Goal: Information Seeking & Learning: Learn about a topic

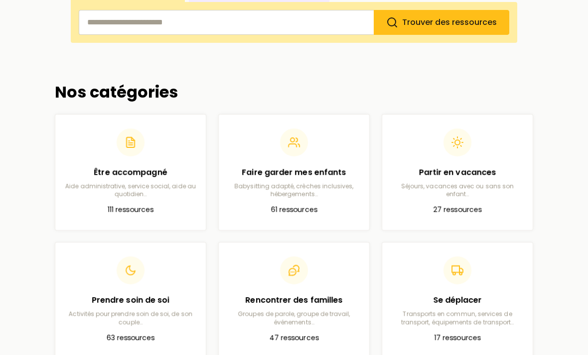
scroll to position [205, 0]
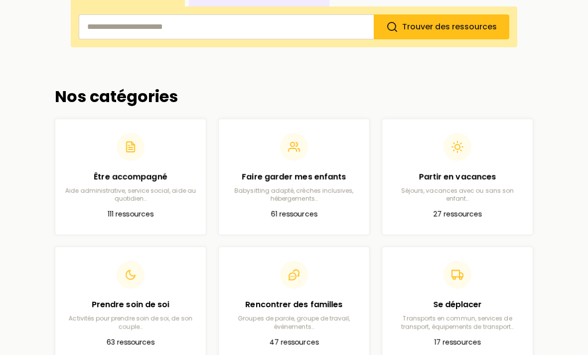
click at [158, 189] on p "Aide administrative, service social, aide au quotidien…" at bounding box center [130, 195] width 135 height 16
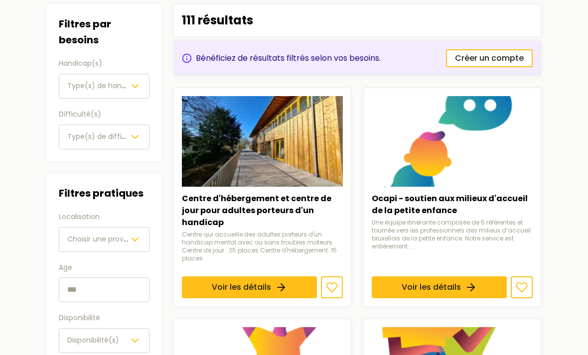
scroll to position [116, 0]
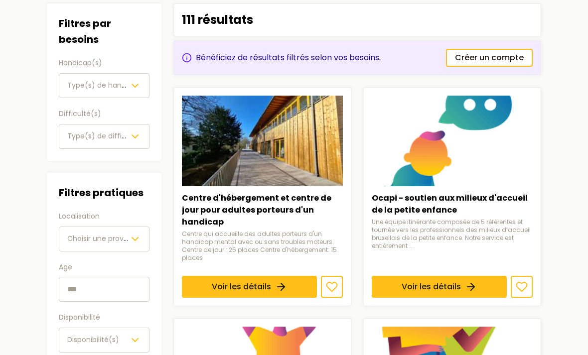
click at [124, 83] on span "Type(s) de handicap(s)" at bounding box center [109, 86] width 84 height 10
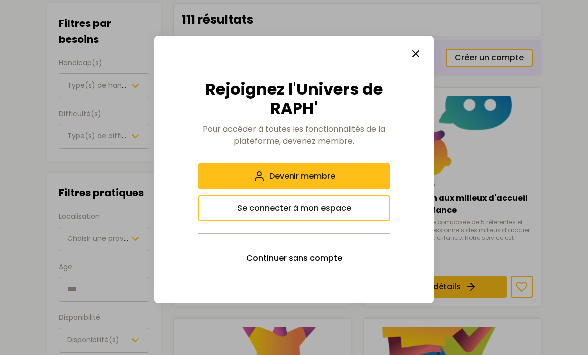
click at [330, 265] on span "Continuer sans compte" at bounding box center [294, 259] width 96 height 12
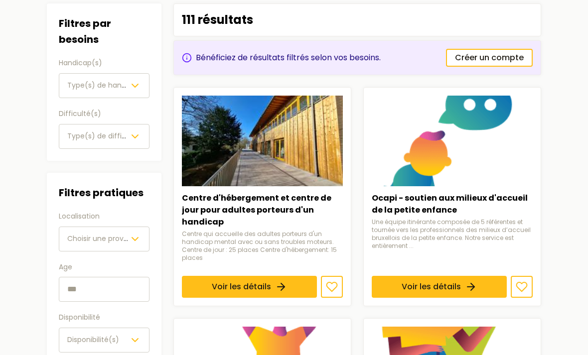
click at [134, 96] on button "Type(s) de handicap(s)" at bounding box center [104, 85] width 91 height 25
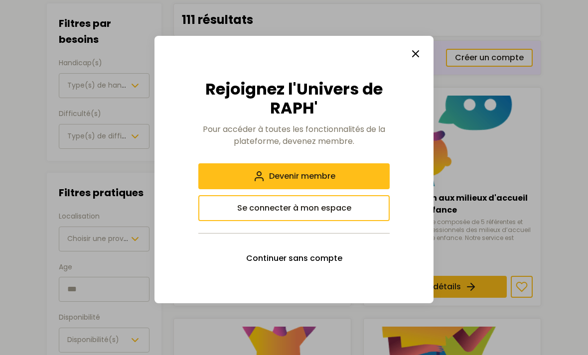
click at [331, 265] on span "Continuer sans compte" at bounding box center [294, 259] width 96 height 12
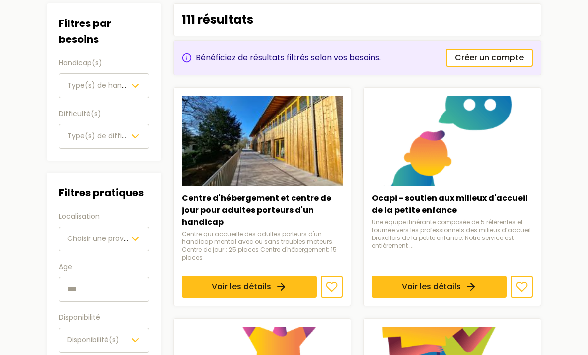
click at [415, 276] on link "Voir les détails" at bounding box center [439, 287] width 135 height 22
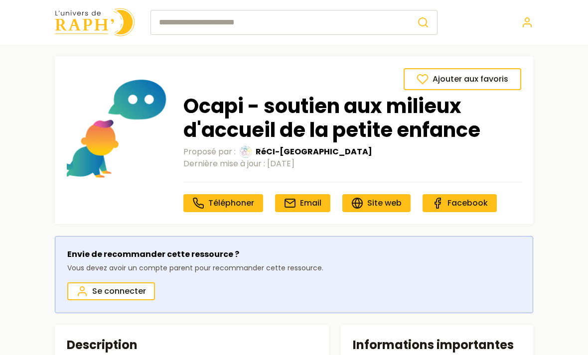
click at [471, 206] on span "Facebook" at bounding box center [468, 202] width 40 height 11
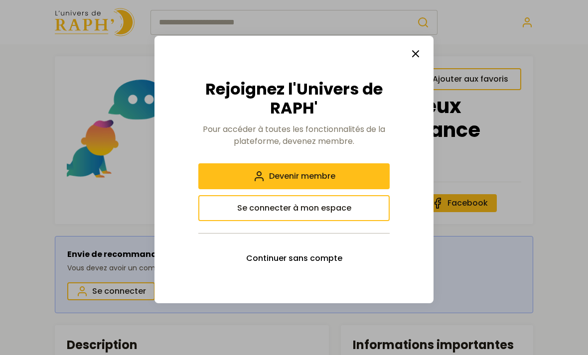
click at [414, 60] on icon "button" at bounding box center [416, 54] width 12 height 12
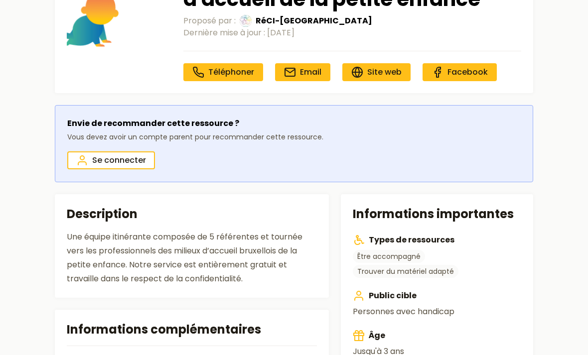
scroll to position [130, 0]
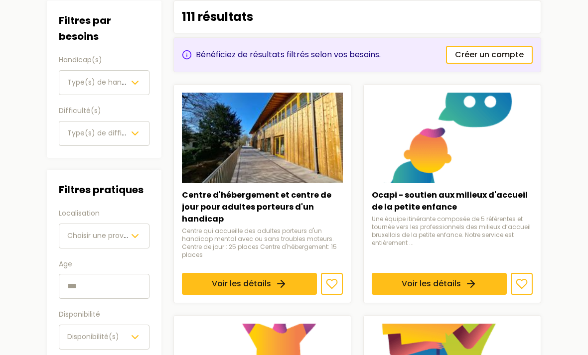
scroll to position [116, 0]
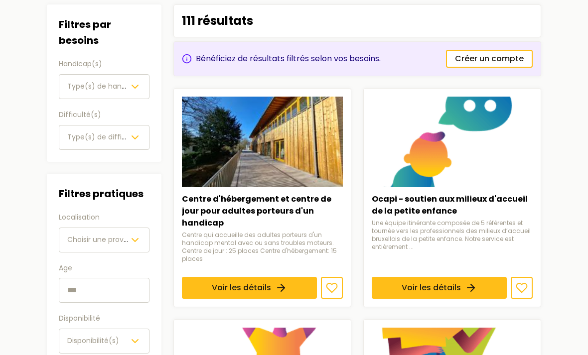
click at [120, 243] on span "Choisir une province" at bounding box center [102, 240] width 71 height 10
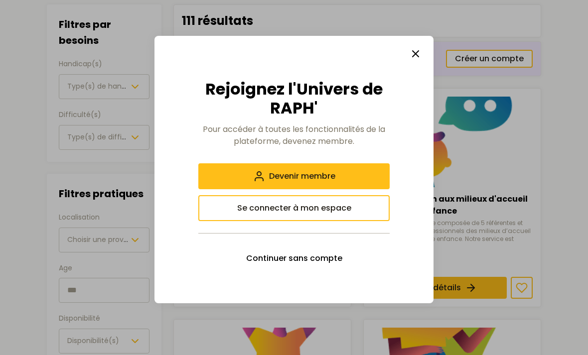
click at [309, 260] on span "Continuer sans compte" at bounding box center [294, 259] width 96 height 12
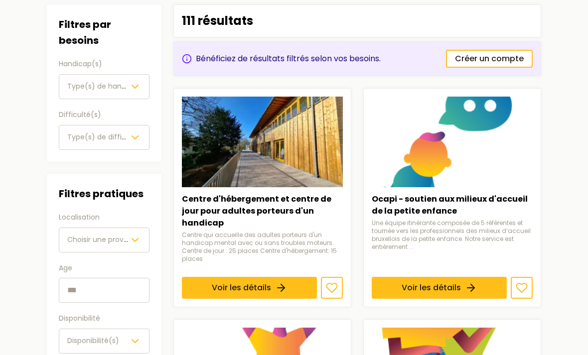
click at [128, 239] on span "Choisir une province" at bounding box center [102, 240] width 71 height 10
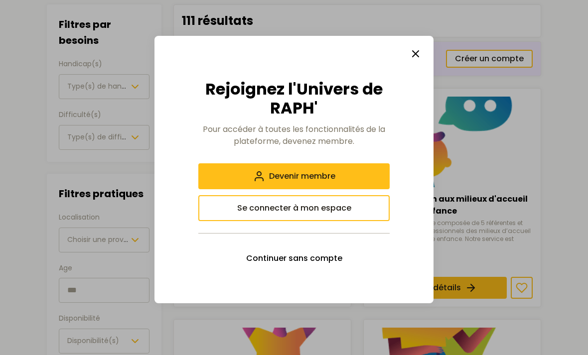
click at [262, 216] on button "Se connecter à mon espace" at bounding box center [293, 208] width 191 height 26
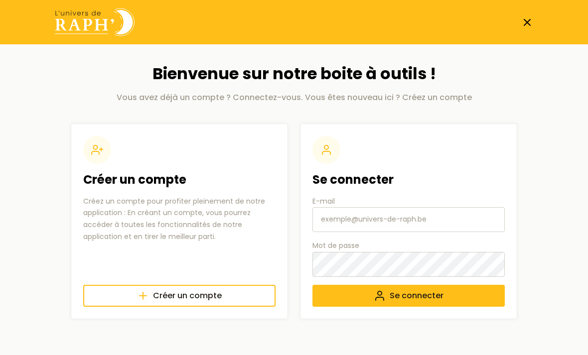
click at [208, 298] on span "Créer un compte" at bounding box center [187, 296] width 69 height 12
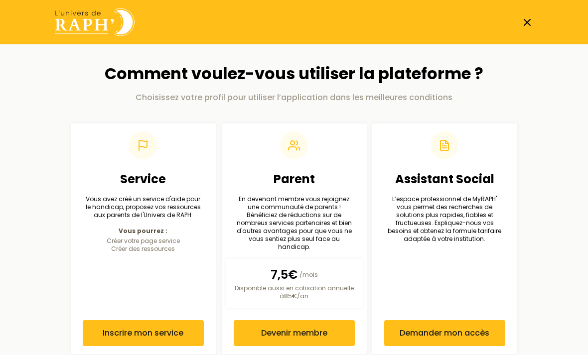
scroll to position [6, 0]
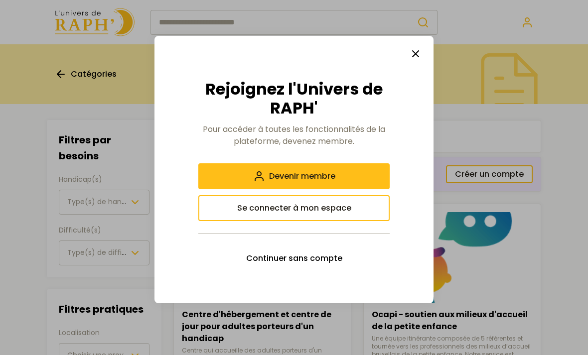
scroll to position [116, 0]
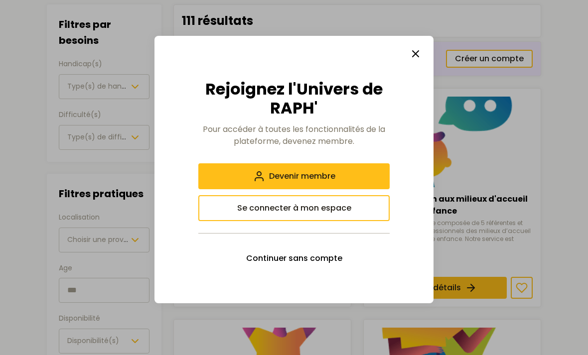
click at [418, 51] on line "button" at bounding box center [416, 54] width 6 height 6
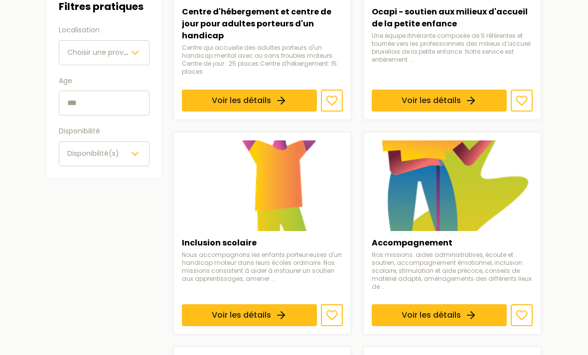
scroll to position [303, 0]
click at [317, 305] on link "Voir les détails" at bounding box center [249, 316] width 135 height 22
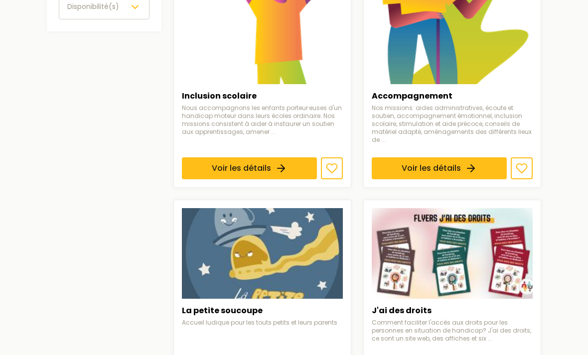
scroll to position [450, 0]
click at [466, 158] on link "Voir les détails" at bounding box center [439, 169] width 135 height 22
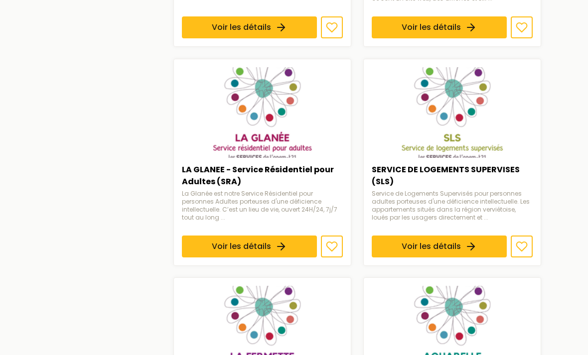
scroll to position [781, 0]
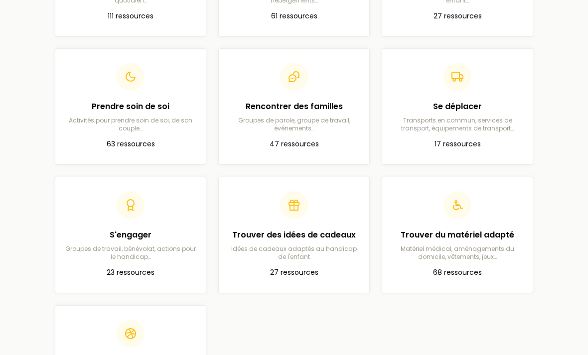
scroll to position [407, 0]
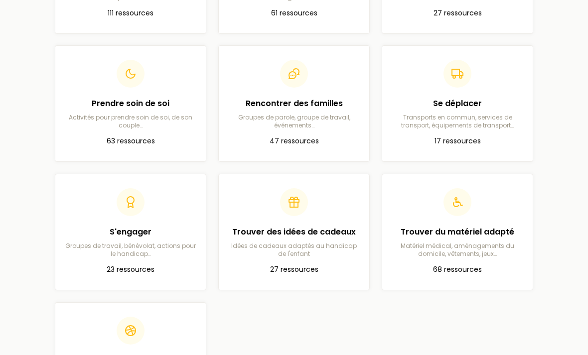
click at [320, 242] on p "Idées de cadeaux adaptés au handicap de l'enfant" at bounding box center [294, 250] width 135 height 16
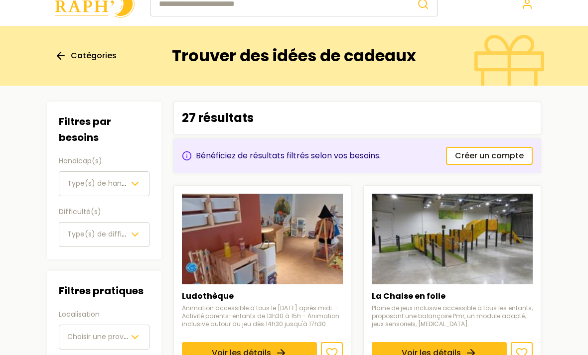
scroll to position [18, 0]
click at [502, 342] on link "Voir les détails" at bounding box center [439, 353] width 135 height 22
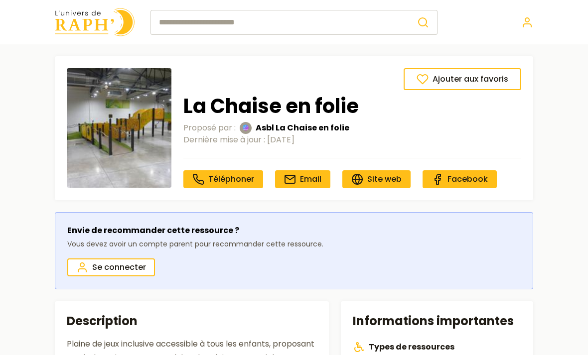
click at [122, 148] on img at bounding box center [119, 128] width 105 height 120
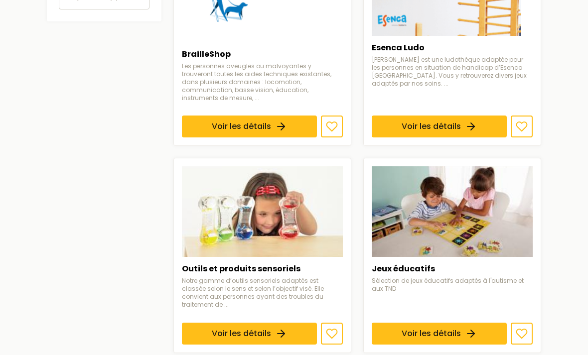
scroll to position [460, 0]
click at [507, 323] on link "Voir les détails" at bounding box center [439, 334] width 135 height 22
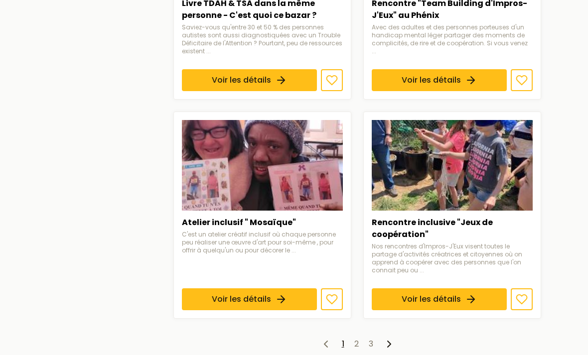
scroll to position [1157, 0]
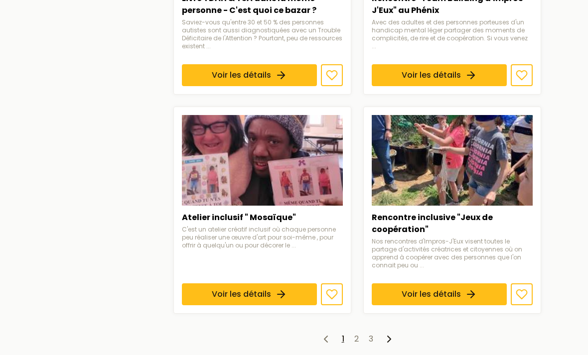
click at [388, 333] on icon at bounding box center [389, 339] width 12 height 12
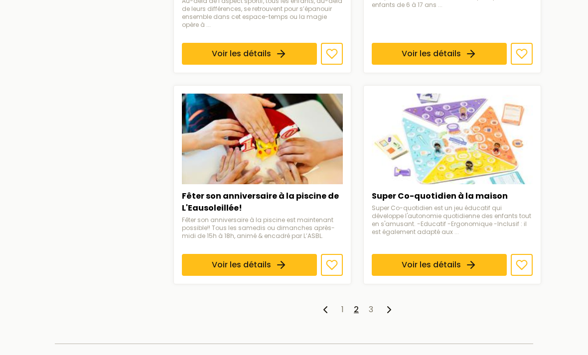
scroll to position [1214, 0]
click at [394, 304] on icon at bounding box center [389, 310] width 12 height 12
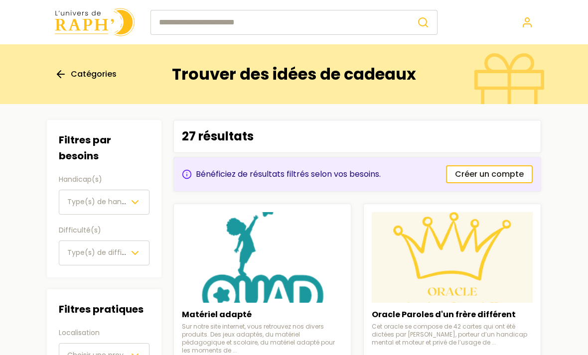
click at [348, 2] on header at bounding box center [294, 22] width 588 height 44
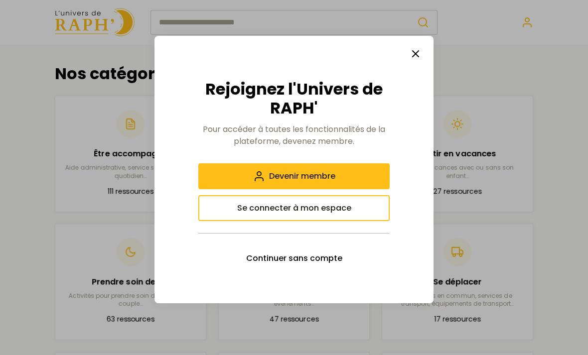
click at [330, 256] on span "Continuer sans compte" at bounding box center [294, 259] width 96 height 12
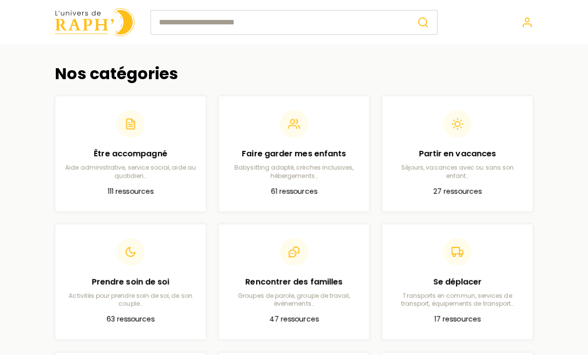
click at [528, 17] on icon at bounding box center [527, 22] width 12 height 12
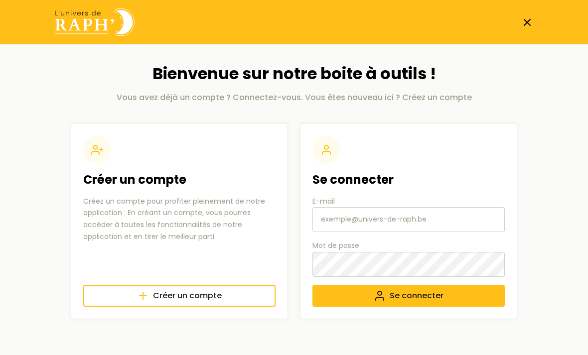
click at [445, 96] on p "Vous avez déjà un compte ? Connectez-vous. Vous êtes nouveau ici ? Créez un com…" at bounding box center [294, 98] width 447 height 12
click at [462, 214] on input "E-mail" at bounding box center [409, 219] width 192 height 25
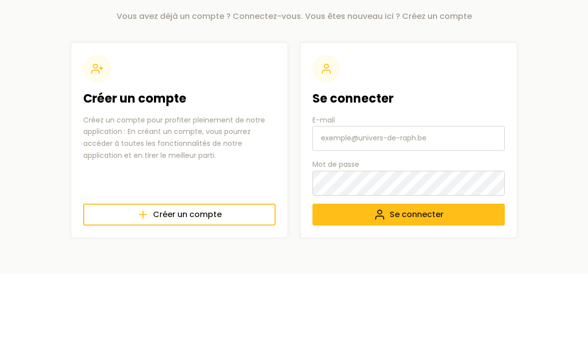
click at [551, 108] on body "Bienvenue sur notre boite à outils ! Vous avez déjà un compte ? Connectez-vous.…" at bounding box center [294, 169] width 588 height 339
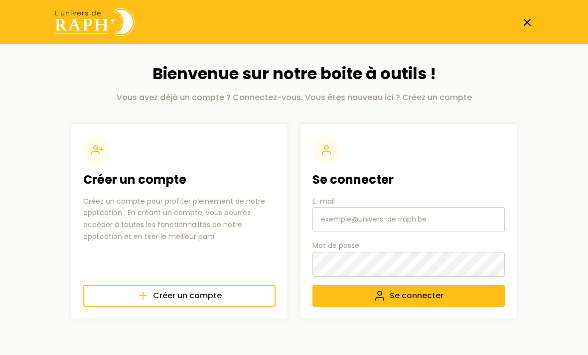
click at [249, 301] on link "Créer un compte" at bounding box center [179, 296] width 192 height 22
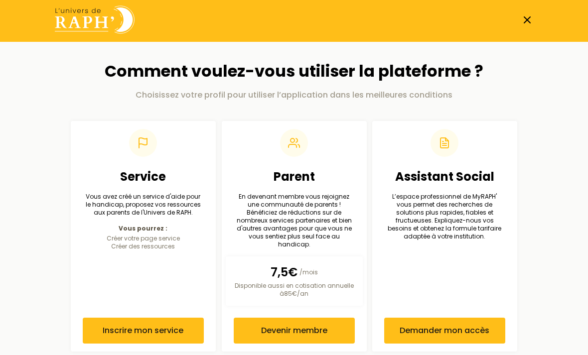
scroll to position [6, 0]
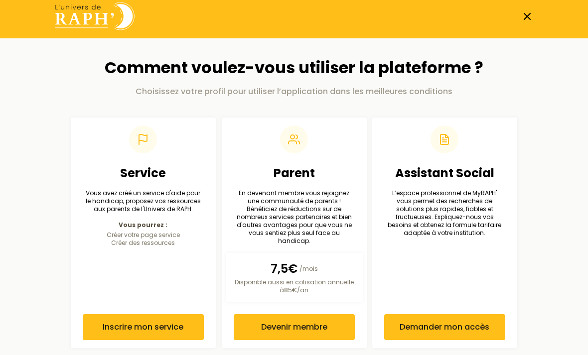
click at [487, 322] on span "Demander mon accès" at bounding box center [445, 328] width 90 height 12
click at [521, 22] on nav at bounding box center [294, 16] width 510 height 28
